Goal: Navigation & Orientation: Understand site structure

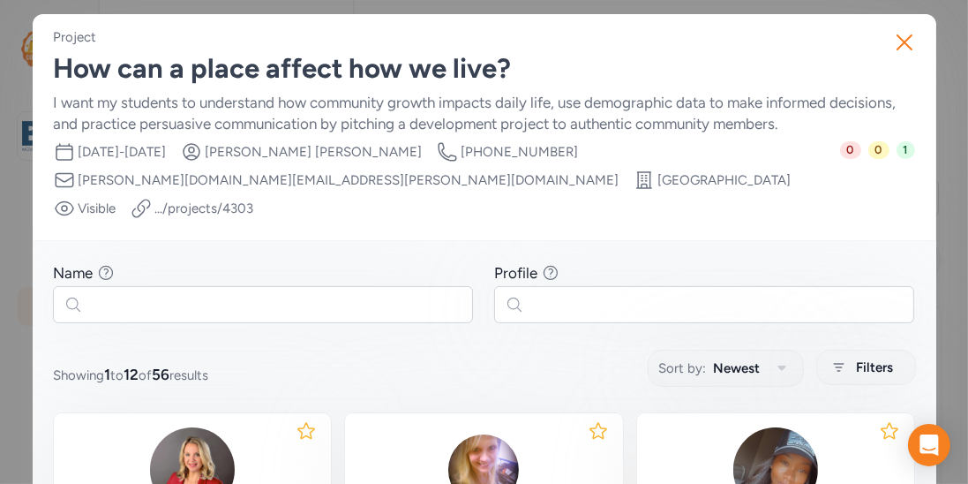
scroll to position [281, 0]
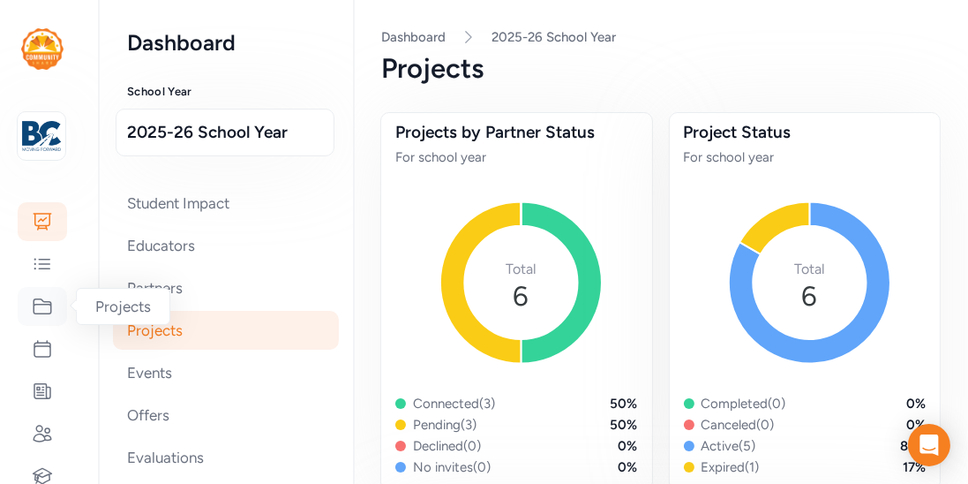
click at [48, 299] on icon at bounding box center [42, 306] width 21 height 21
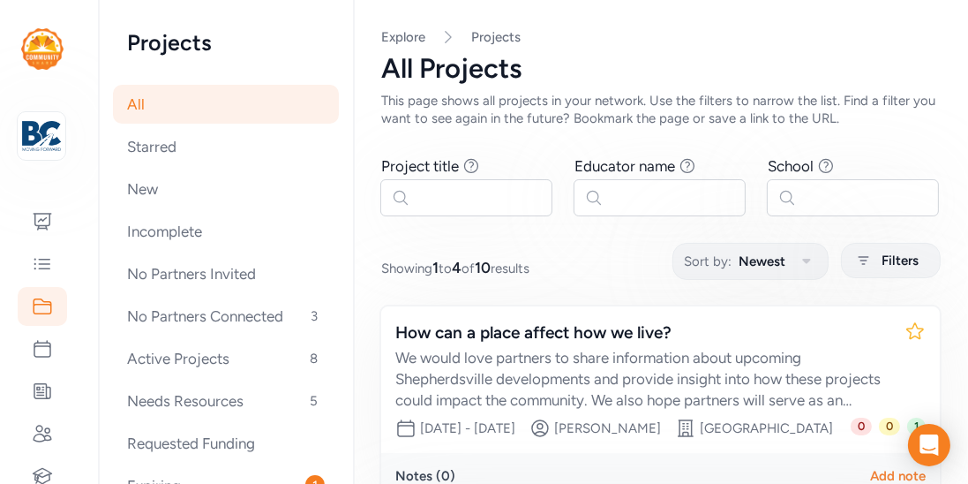
scroll to position [28, 0]
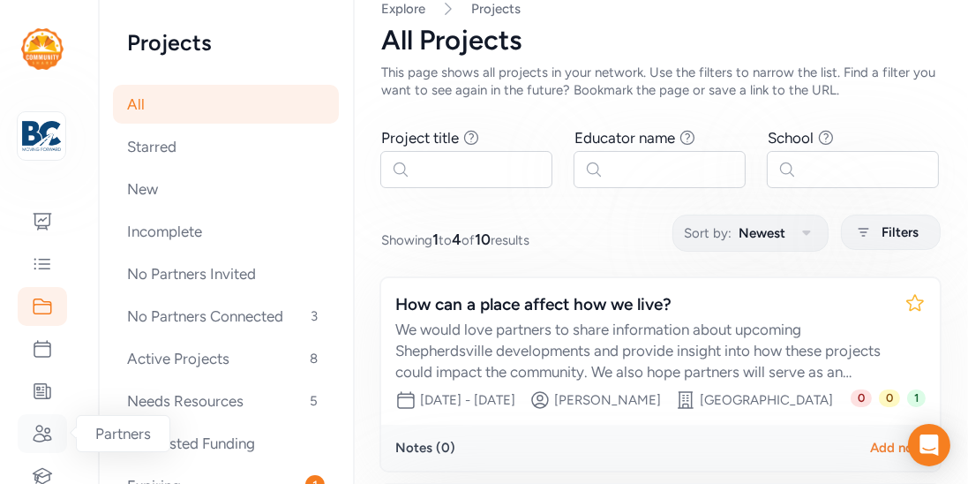
click at [36, 443] on icon at bounding box center [42, 433] width 21 height 21
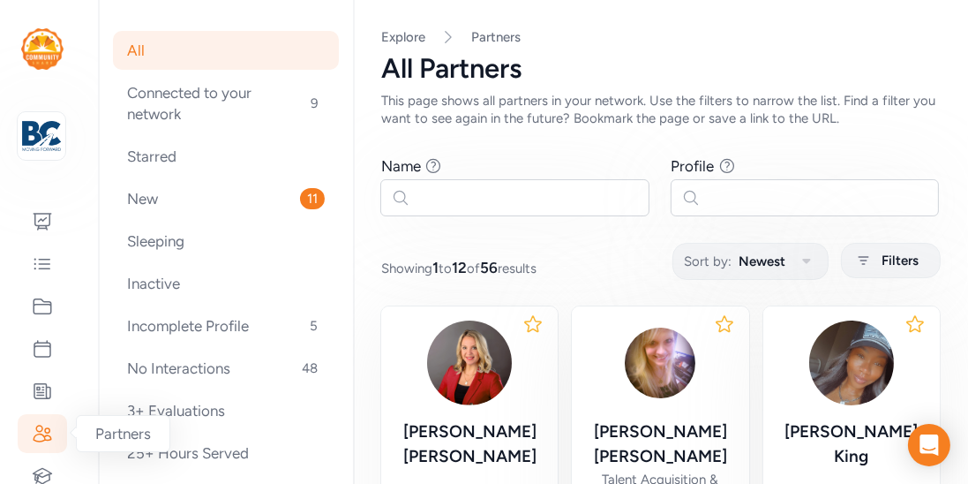
scroll to position [25, 0]
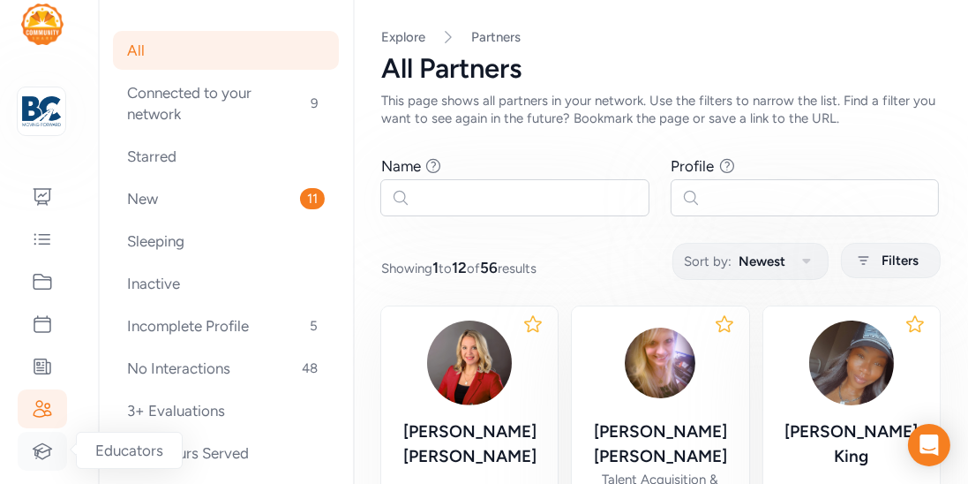
click at [41, 439] on div at bounding box center [42, 450] width 49 height 39
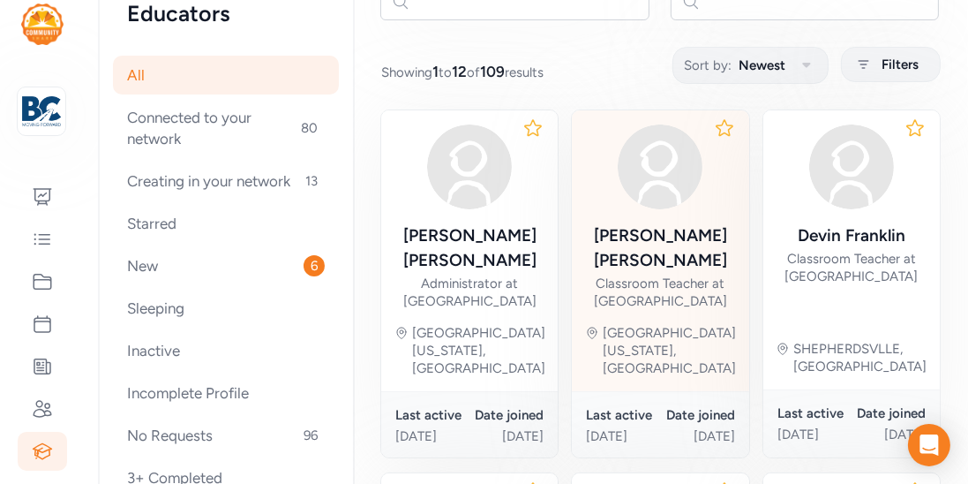
scroll to position [143, 0]
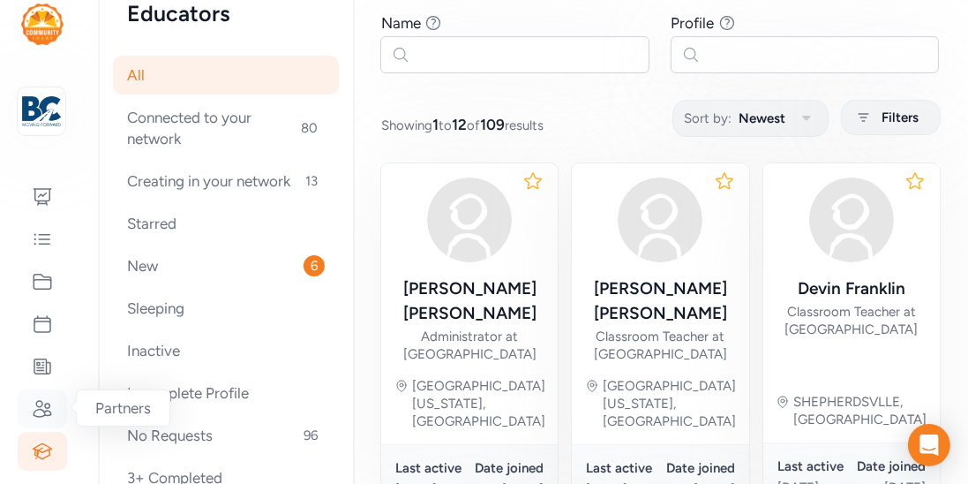
click at [39, 403] on icon at bounding box center [42, 408] width 21 height 21
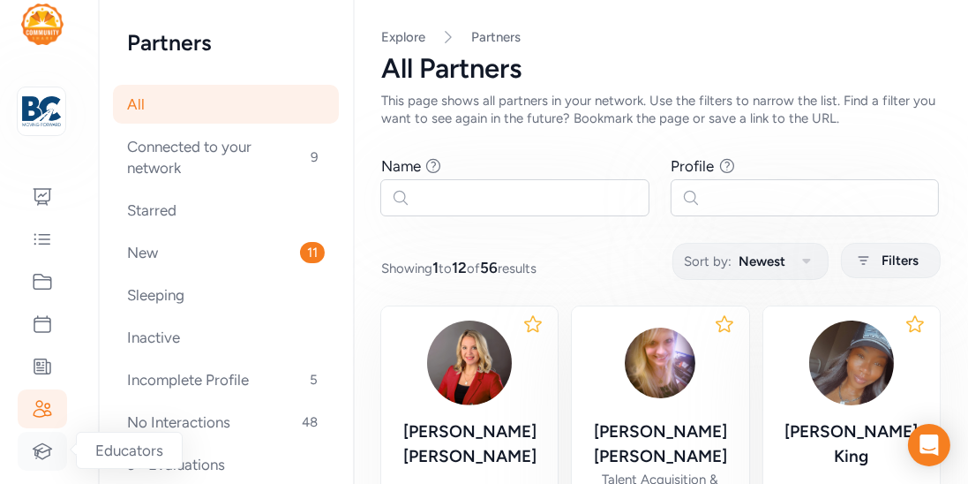
click at [26, 457] on div at bounding box center [42, 450] width 49 height 39
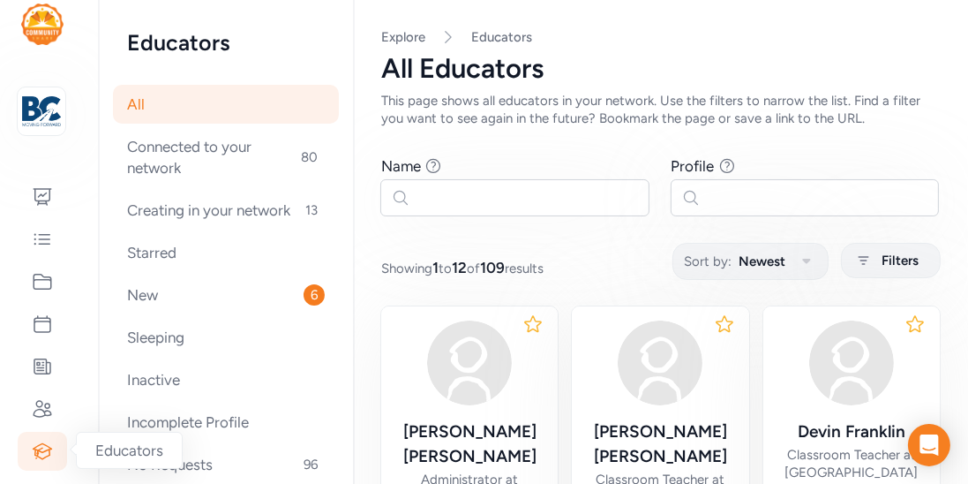
click at [34, 441] on icon at bounding box center [42, 450] width 21 height 21
